Goal: Task Accomplishment & Management: Manage account settings

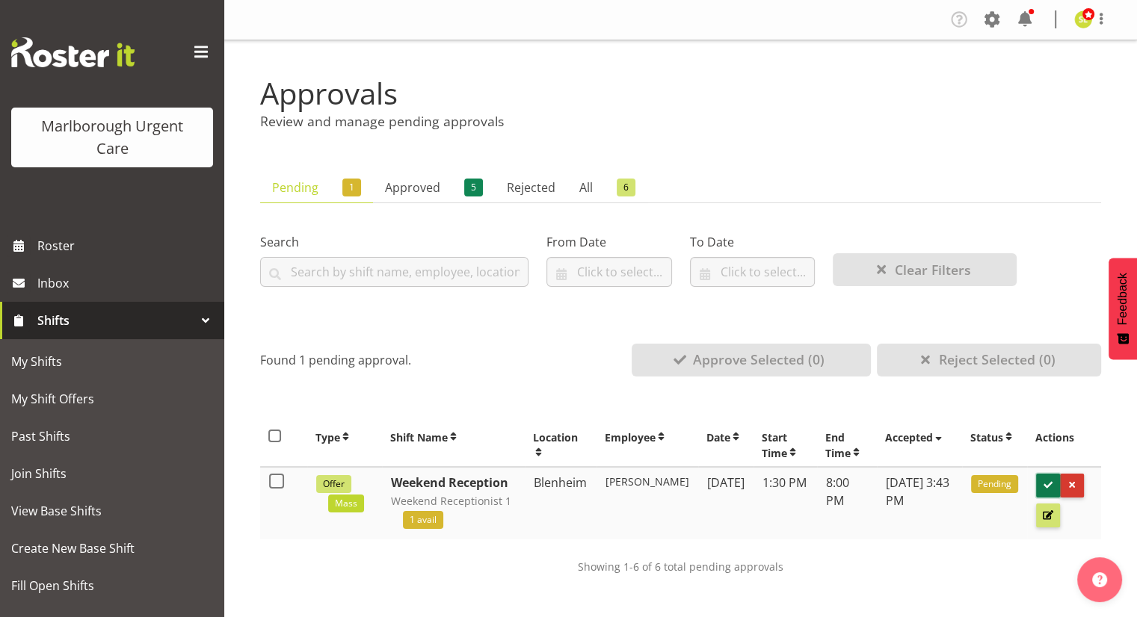
click at [1044, 485] on span at bounding box center [1048, 485] width 14 height 14
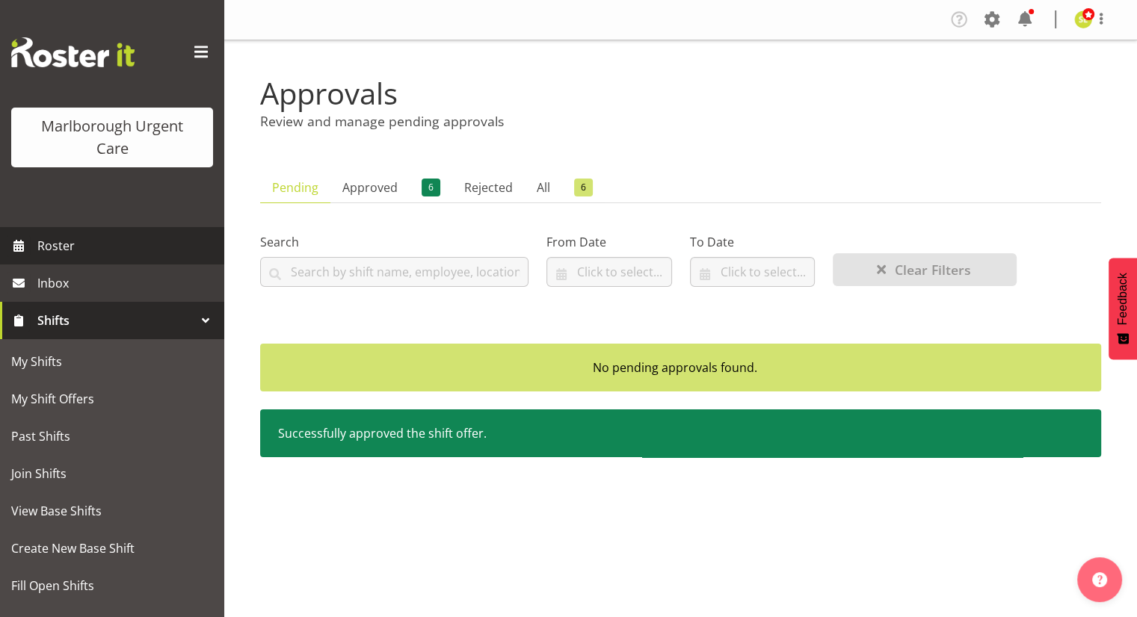
click at [85, 249] on span "Roster" at bounding box center [126, 246] width 179 height 22
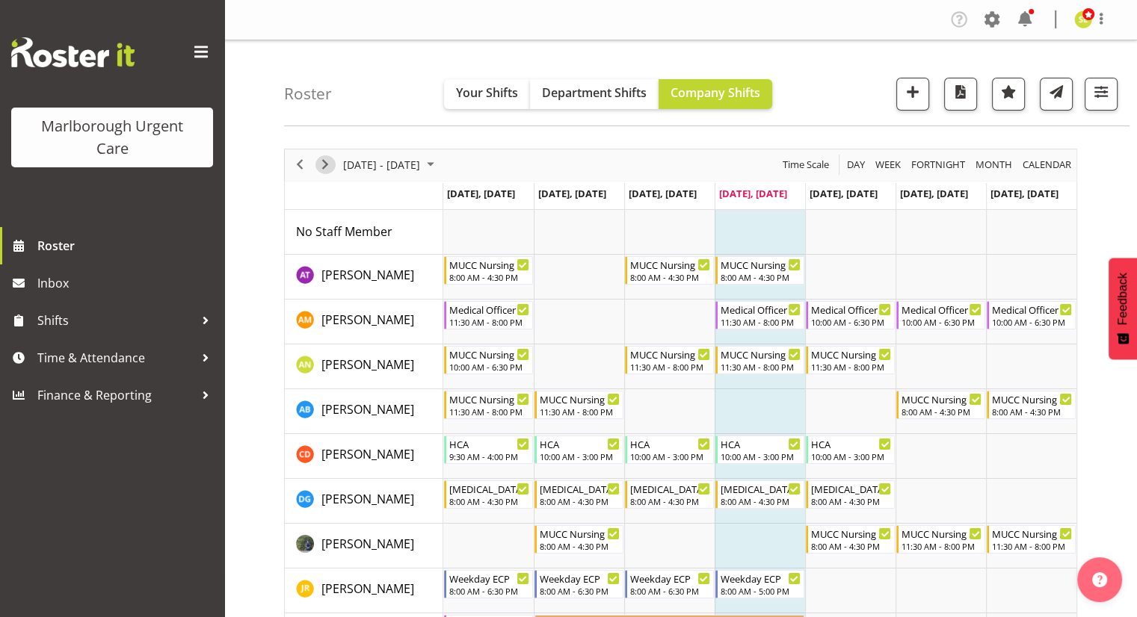
click at [326, 161] on span "Next" at bounding box center [325, 164] width 18 height 19
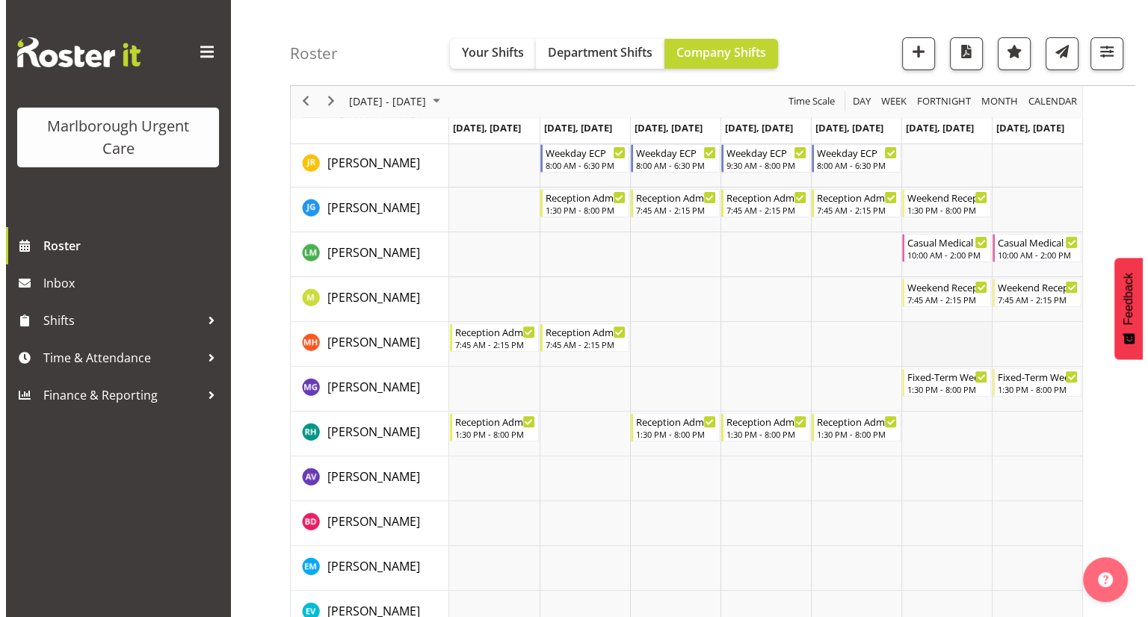
scroll to position [448, 0]
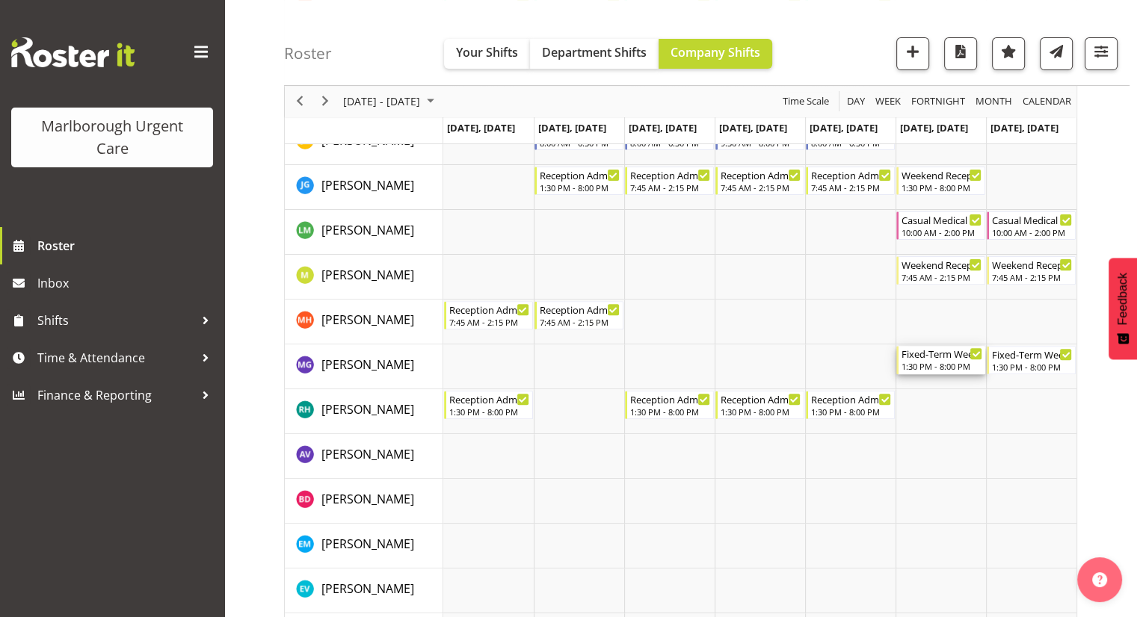
click at [941, 367] on div "1:30 PM - 8:00 PM" at bounding box center [941, 366] width 81 height 12
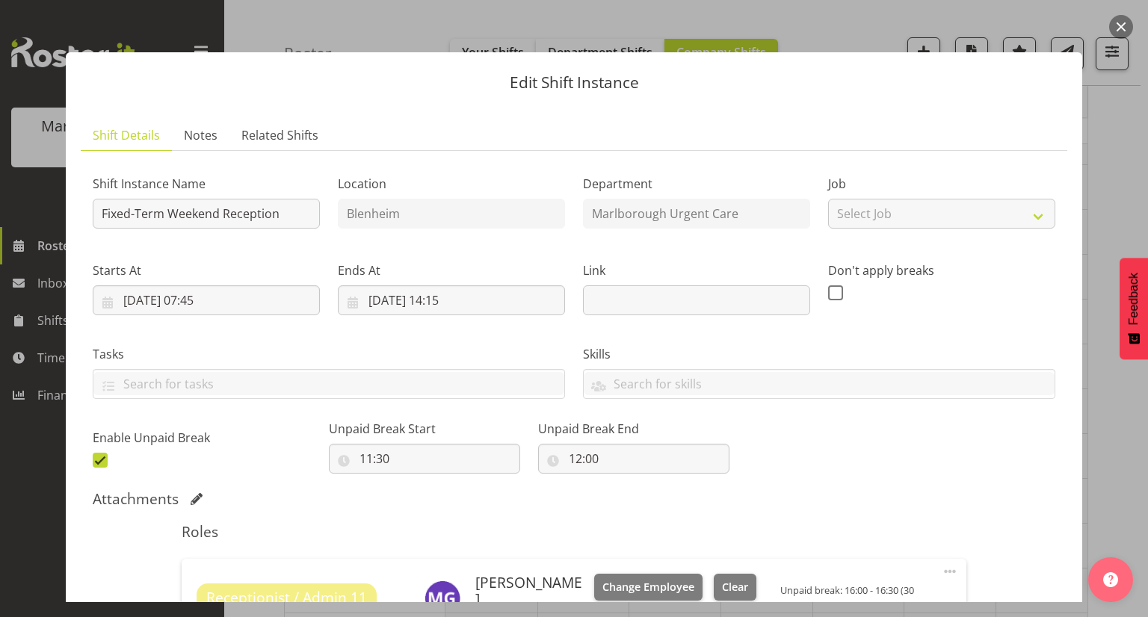
scroll to position [224, 0]
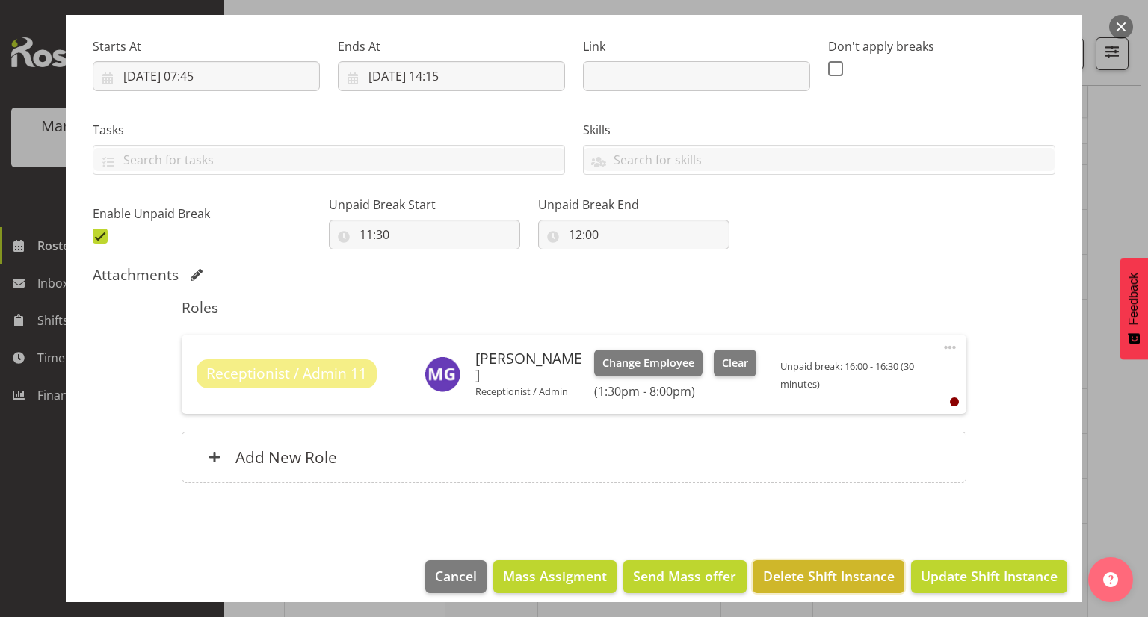
click at [804, 584] on span "Delete Shift Instance" at bounding box center [829, 576] width 132 height 19
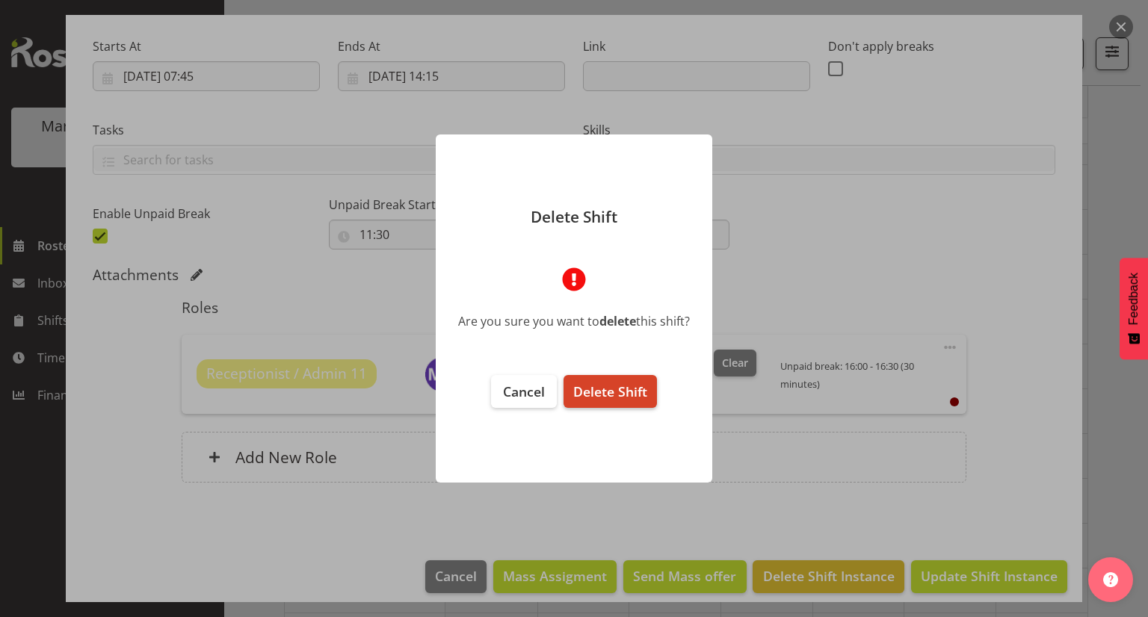
click at [630, 393] on span "Delete Shift" at bounding box center [610, 392] width 74 height 18
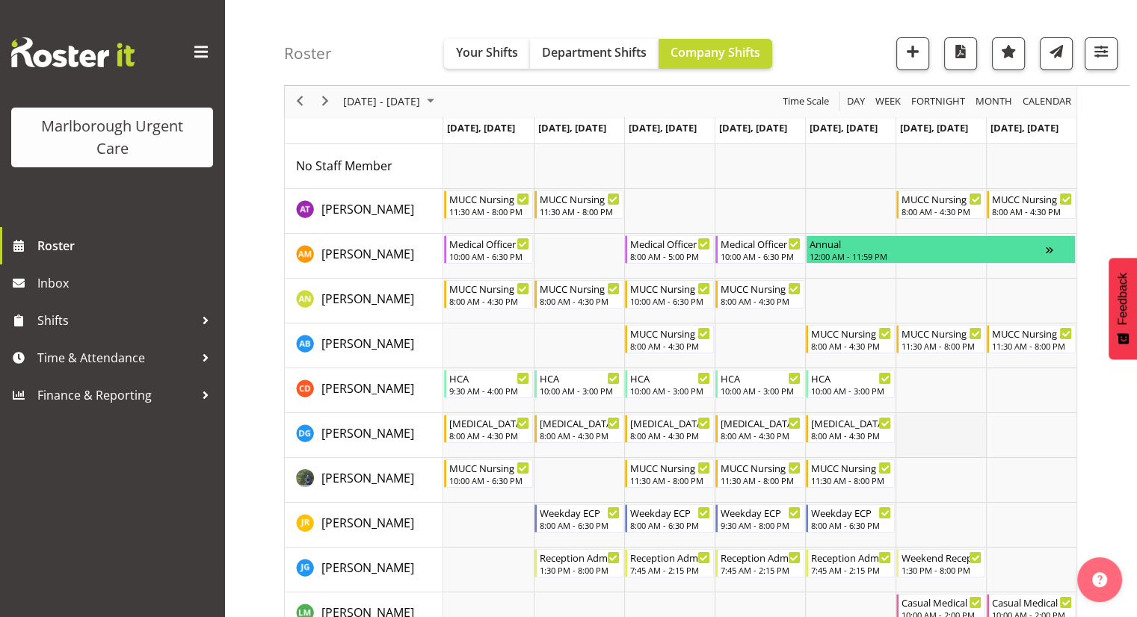
scroll to position [0, 0]
